Goal: Information Seeking & Learning: Learn about a topic

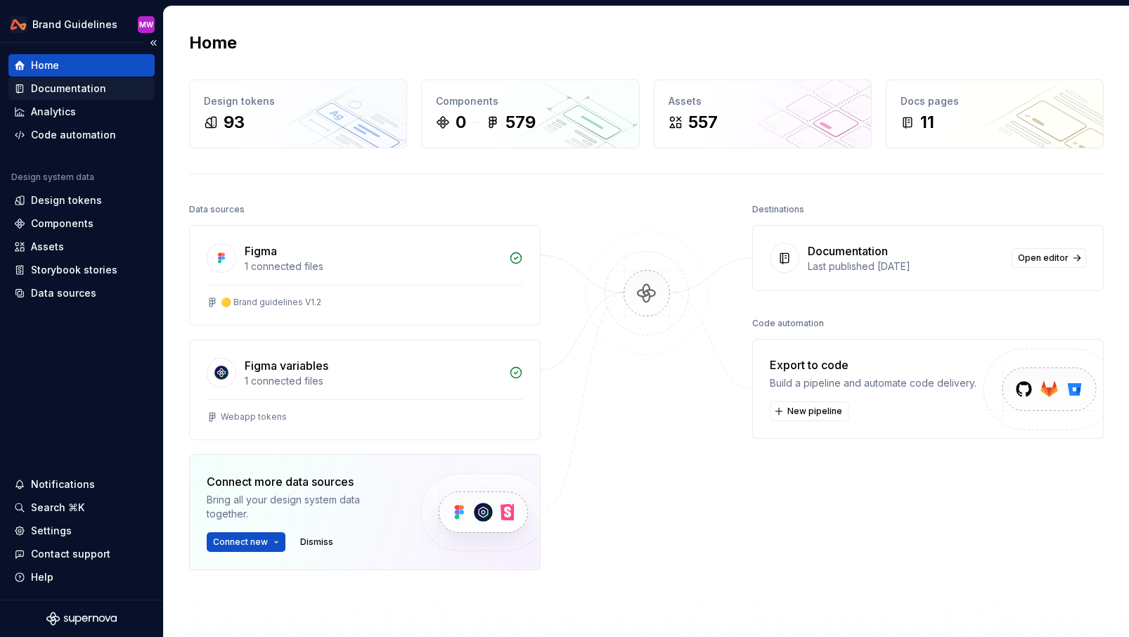
click at [93, 89] on div "Documentation" at bounding box center [68, 89] width 75 height 14
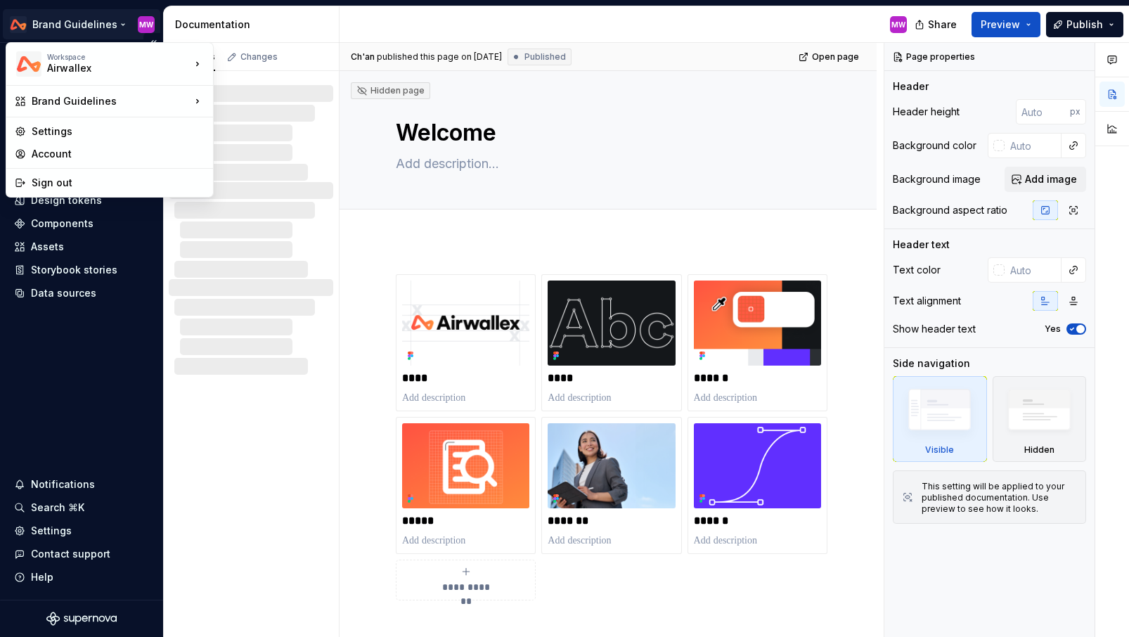
click at [78, 25] on html "**********" at bounding box center [564, 318] width 1129 height 637
click at [274, 174] on div "Design System" at bounding box center [281, 175] width 91 height 14
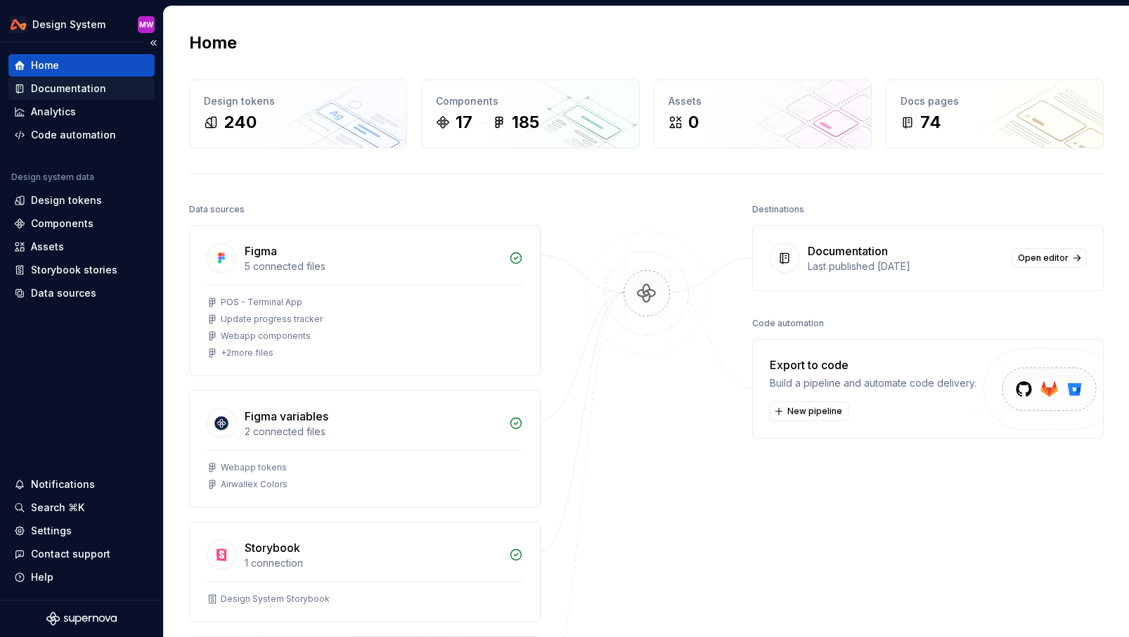
click at [88, 91] on div "Documentation" at bounding box center [68, 89] width 75 height 14
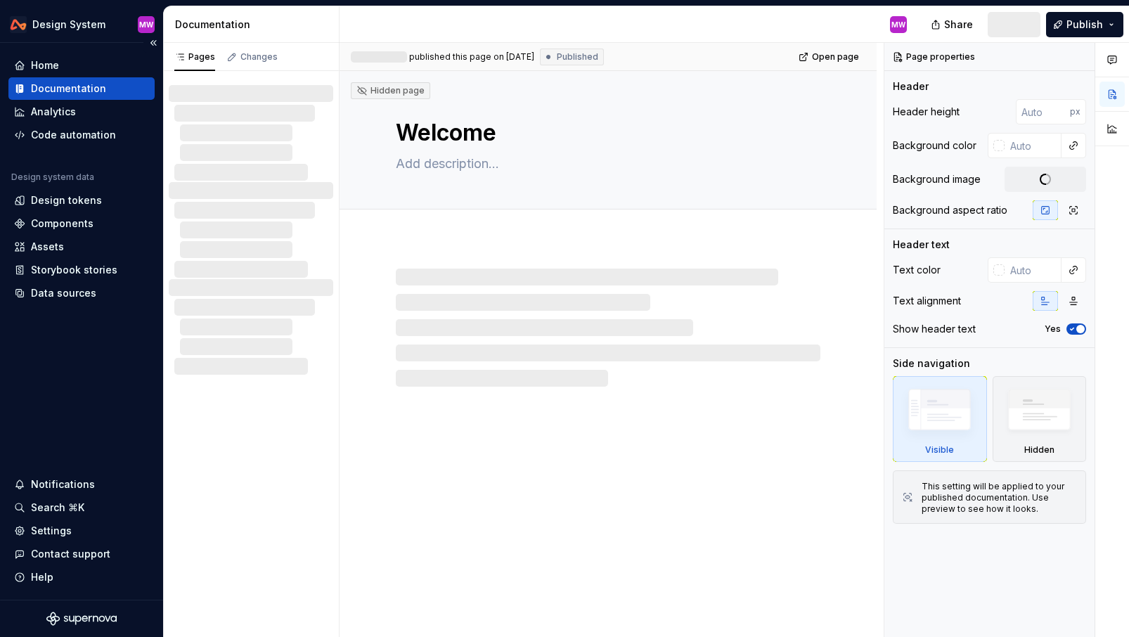
type textarea "*"
type input "480"
type input "#ECEEF3"
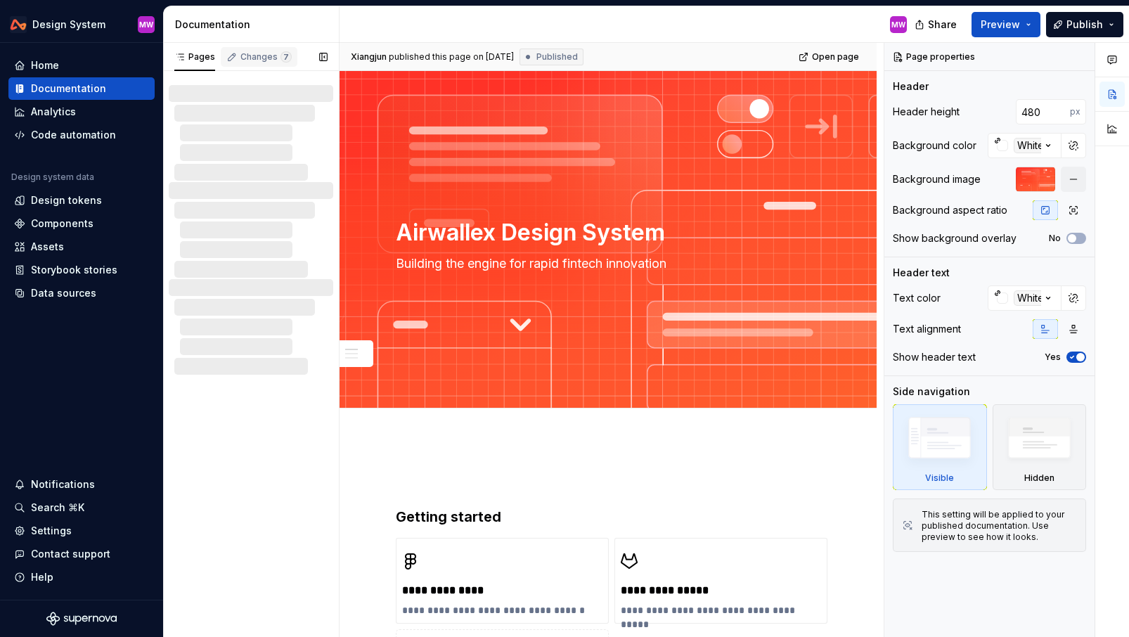
click at [251, 64] on div "Changes 7" at bounding box center [259, 57] width 77 height 20
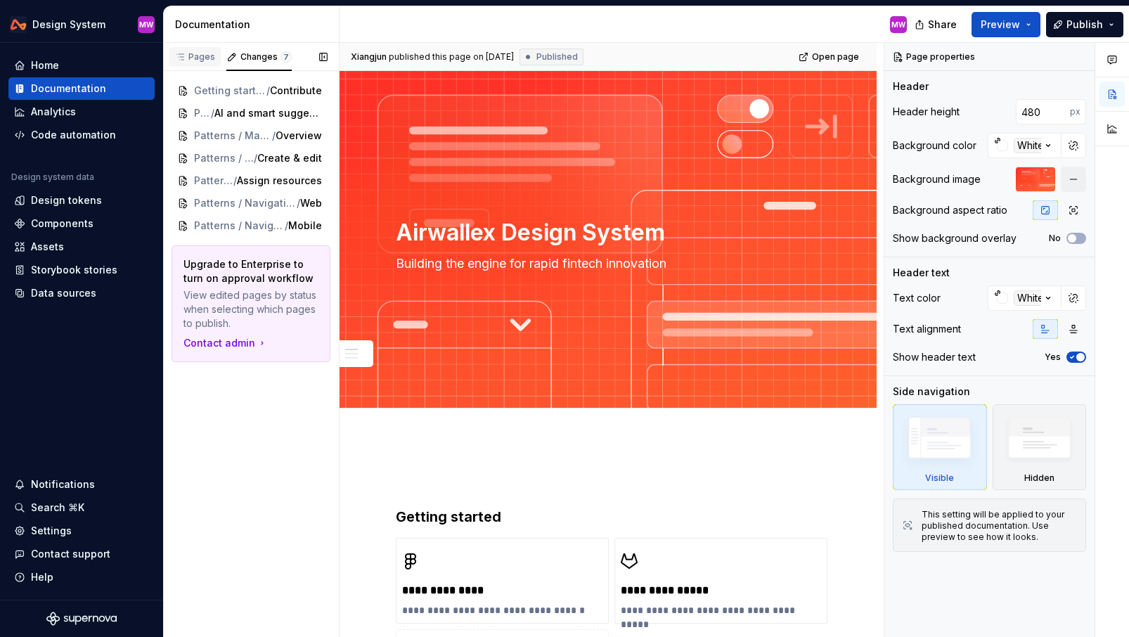
click at [206, 53] on div "Pages" at bounding box center [194, 56] width 41 height 11
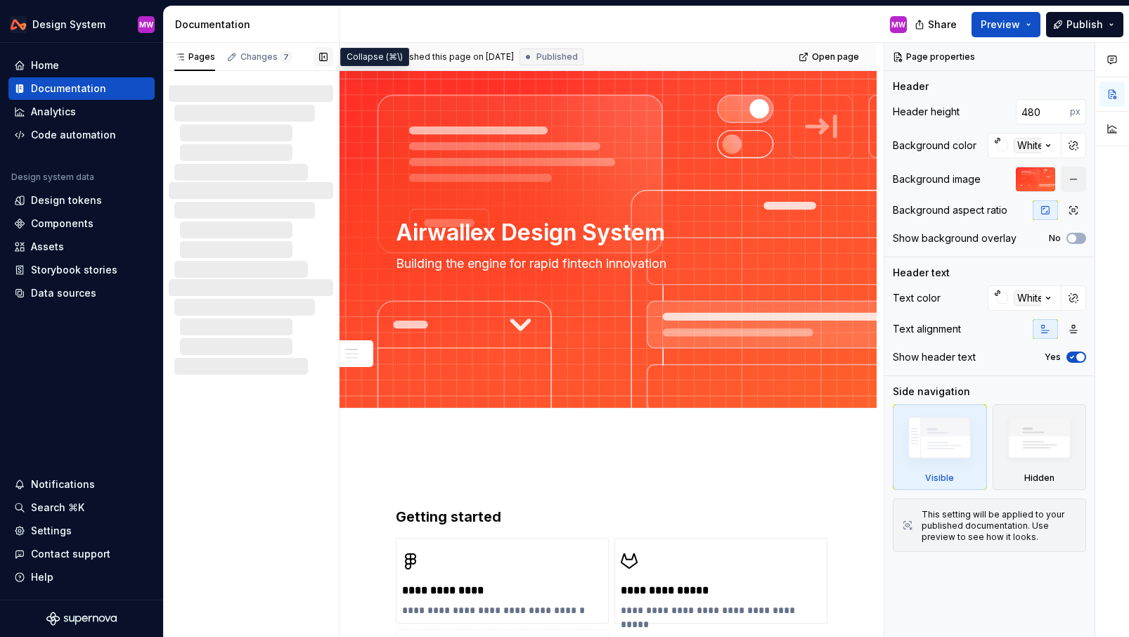
click at [323, 60] on button "button" at bounding box center [323, 57] width 20 height 20
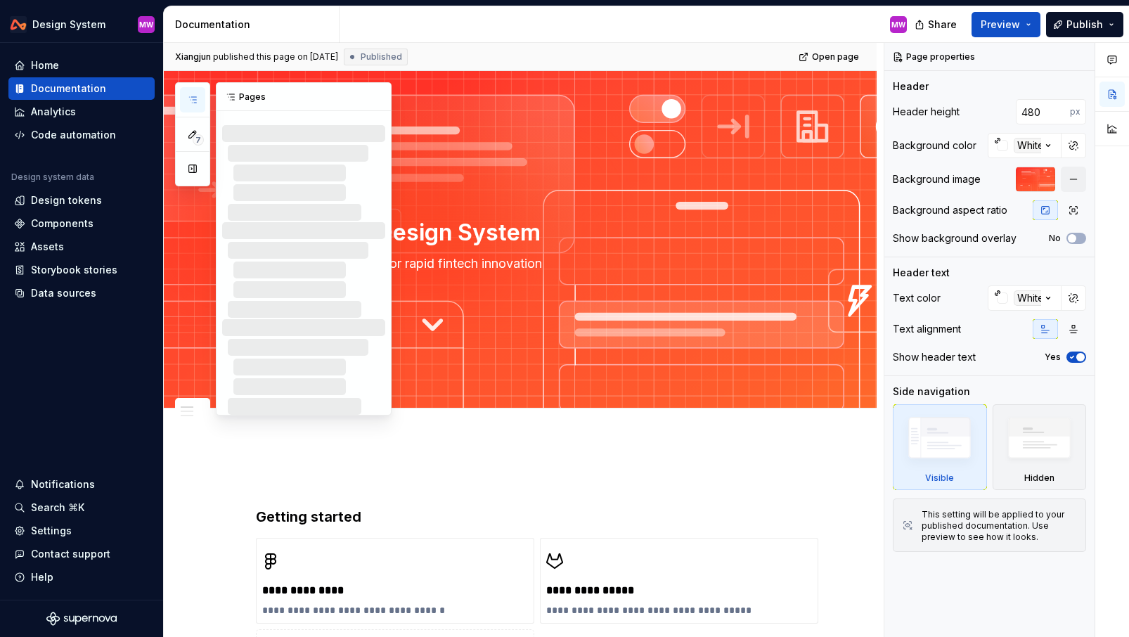
click at [194, 103] on icon "button" at bounding box center [192, 99] width 11 height 11
click at [375, 94] on button "button" at bounding box center [377, 97] width 20 height 20
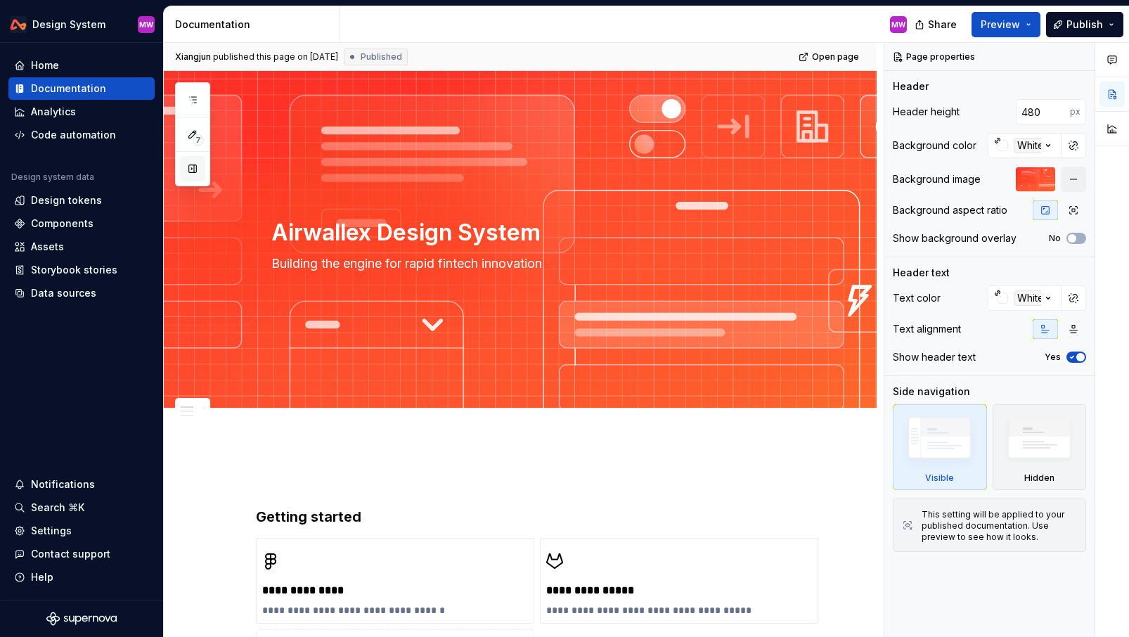
click at [186, 173] on button "button" at bounding box center [192, 168] width 25 height 25
type textarea "*"
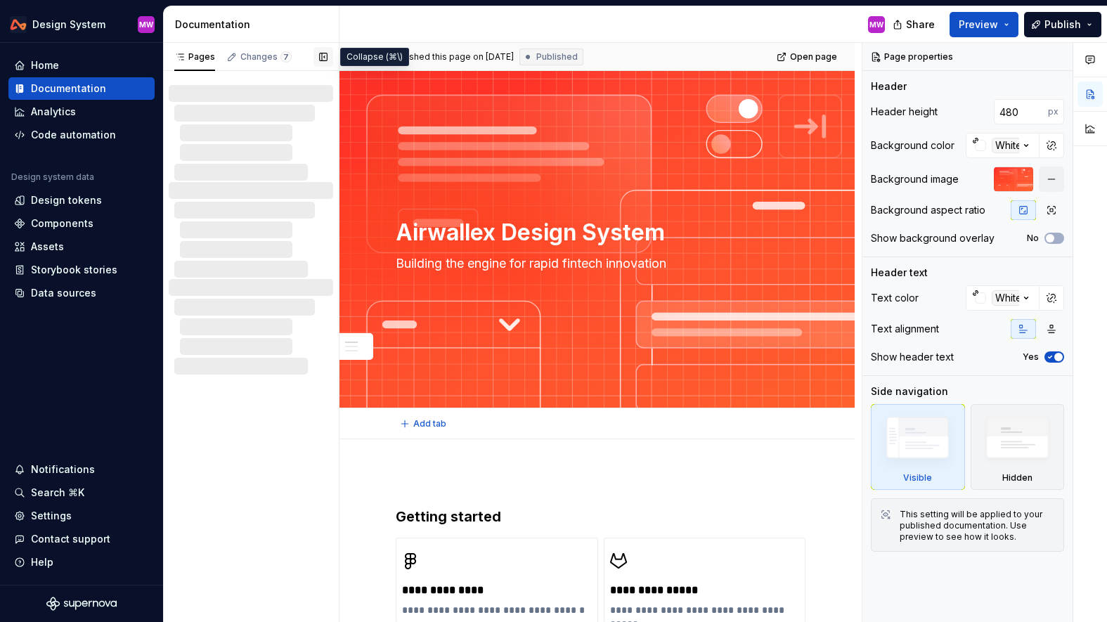
type textarea "*"
